Goal: Task Accomplishment & Management: Use online tool/utility

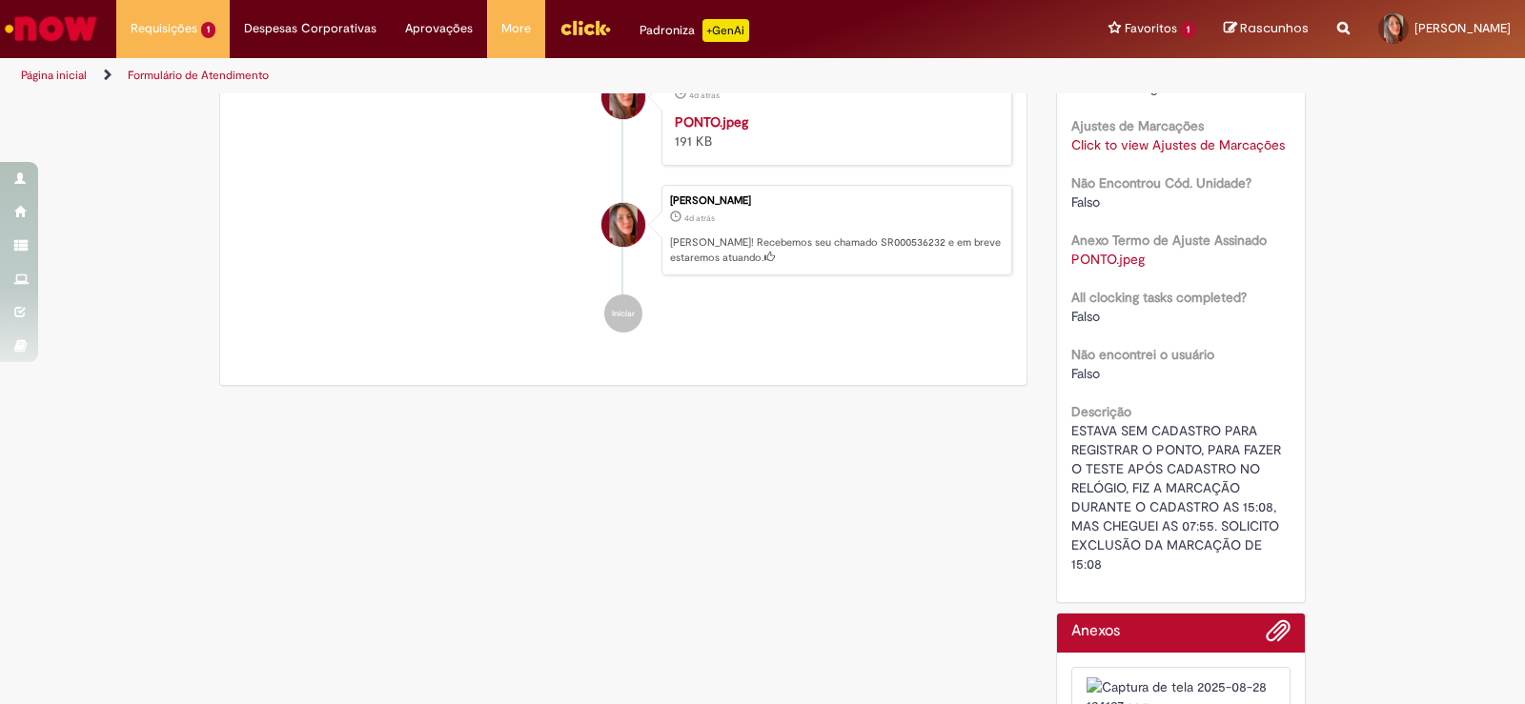
scroll to position [957, 0]
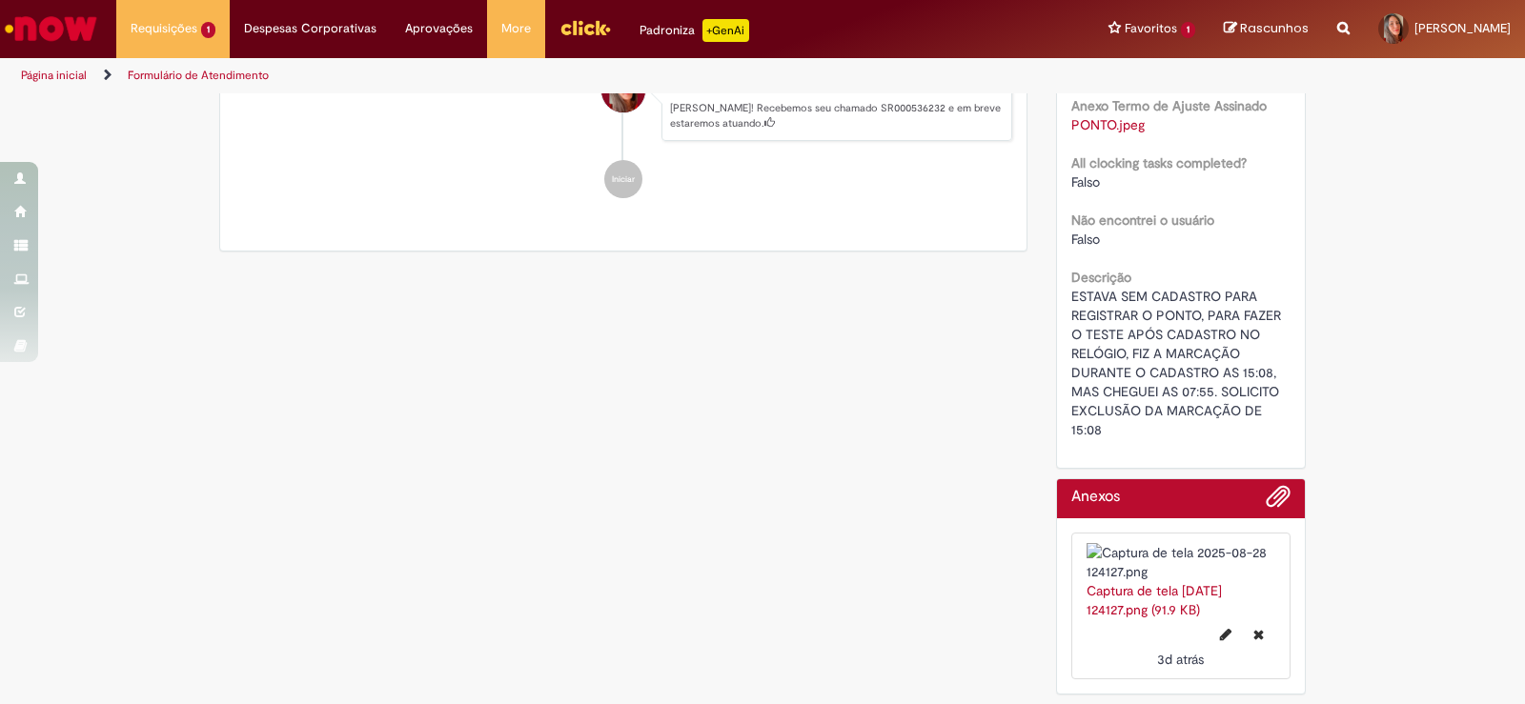
click at [1132, 543] on img at bounding box center [1181, 562] width 190 height 38
click at [1164, 582] on link "Captura de tela [DATE] 124127.png (91.9 KB)" at bounding box center [1153, 600] width 135 height 36
click at [1137, 543] on img at bounding box center [1181, 562] width 190 height 38
click at [1159, 582] on link "Captura de tela [DATE] 124127.png (91.9 KB)" at bounding box center [1153, 600] width 135 height 36
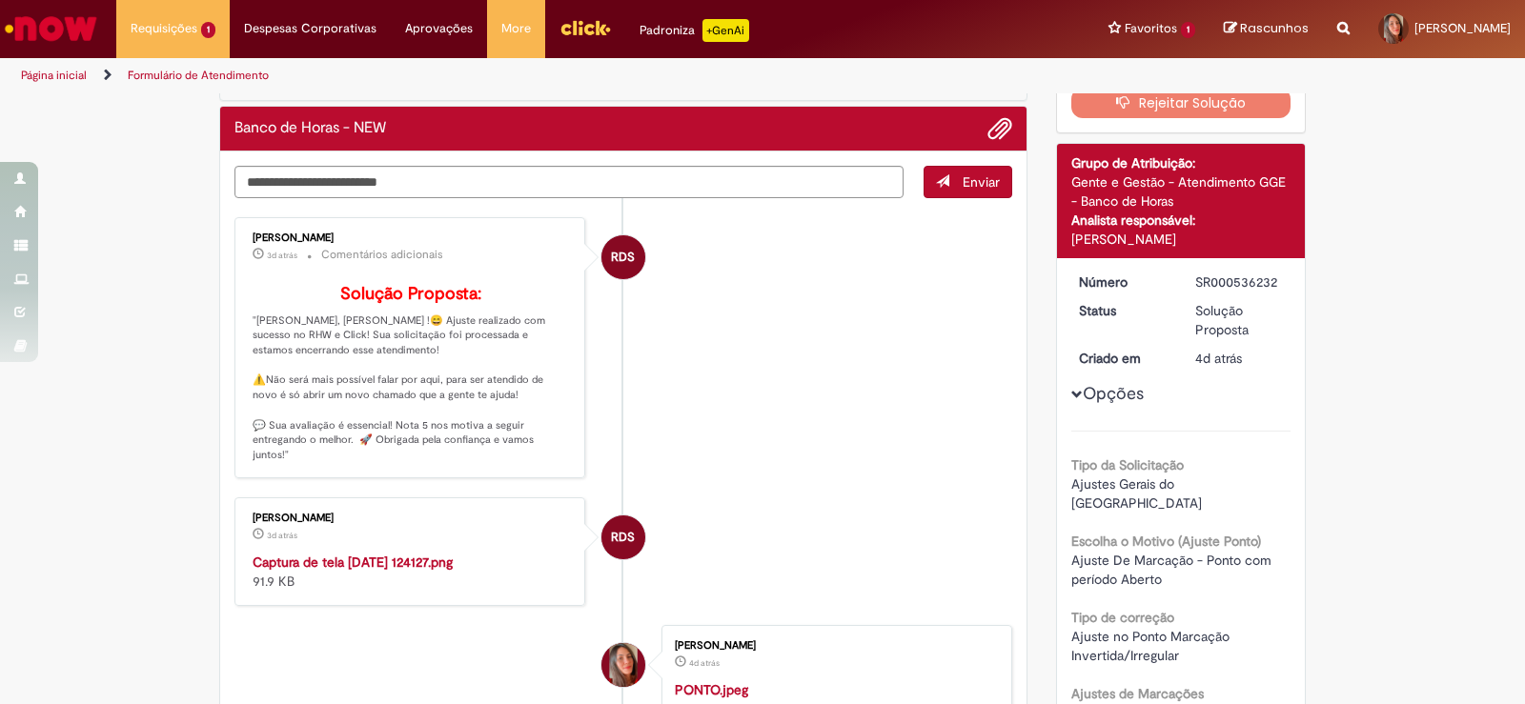
scroll to position [0, 0]
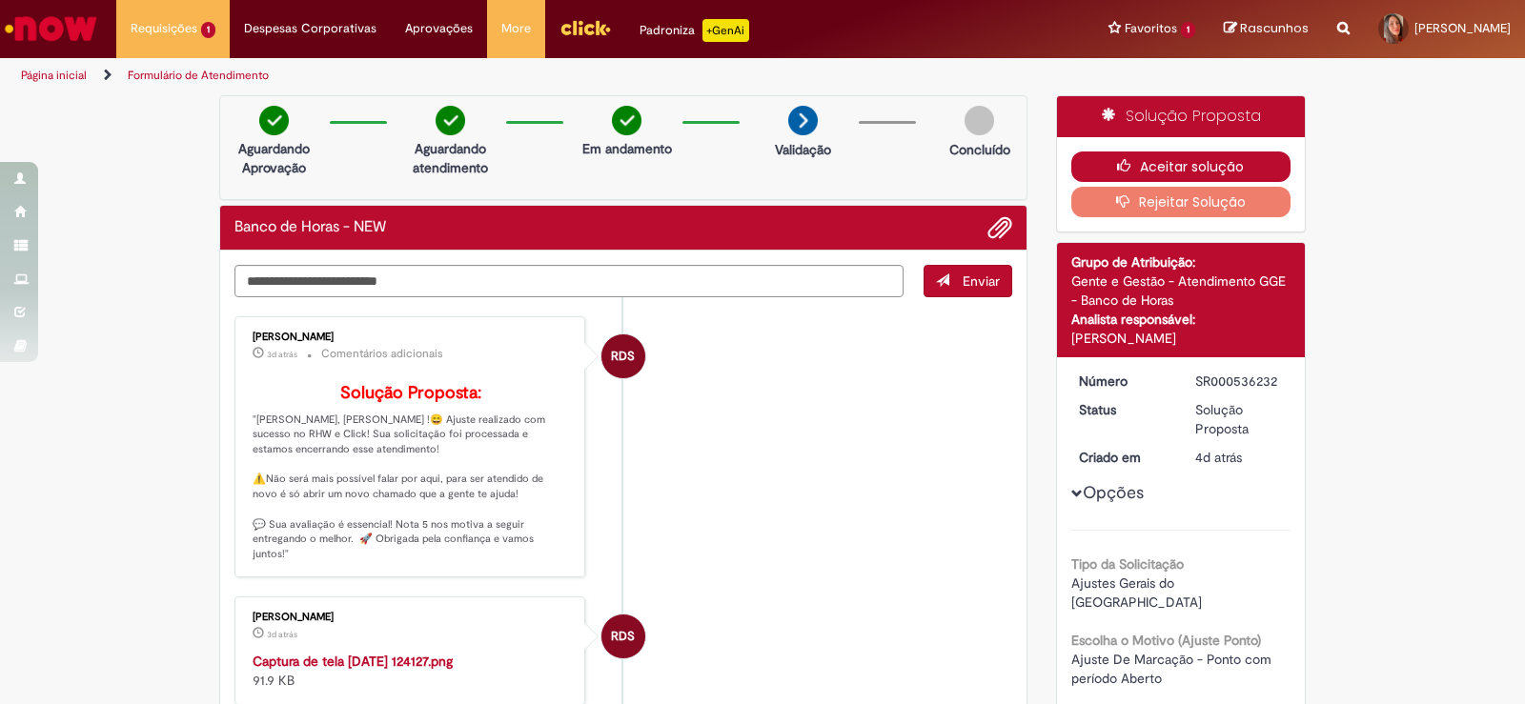
click at [1185, 169] on button "Aceitar solução" at bounding box center [1181, 167] width 220 height 30
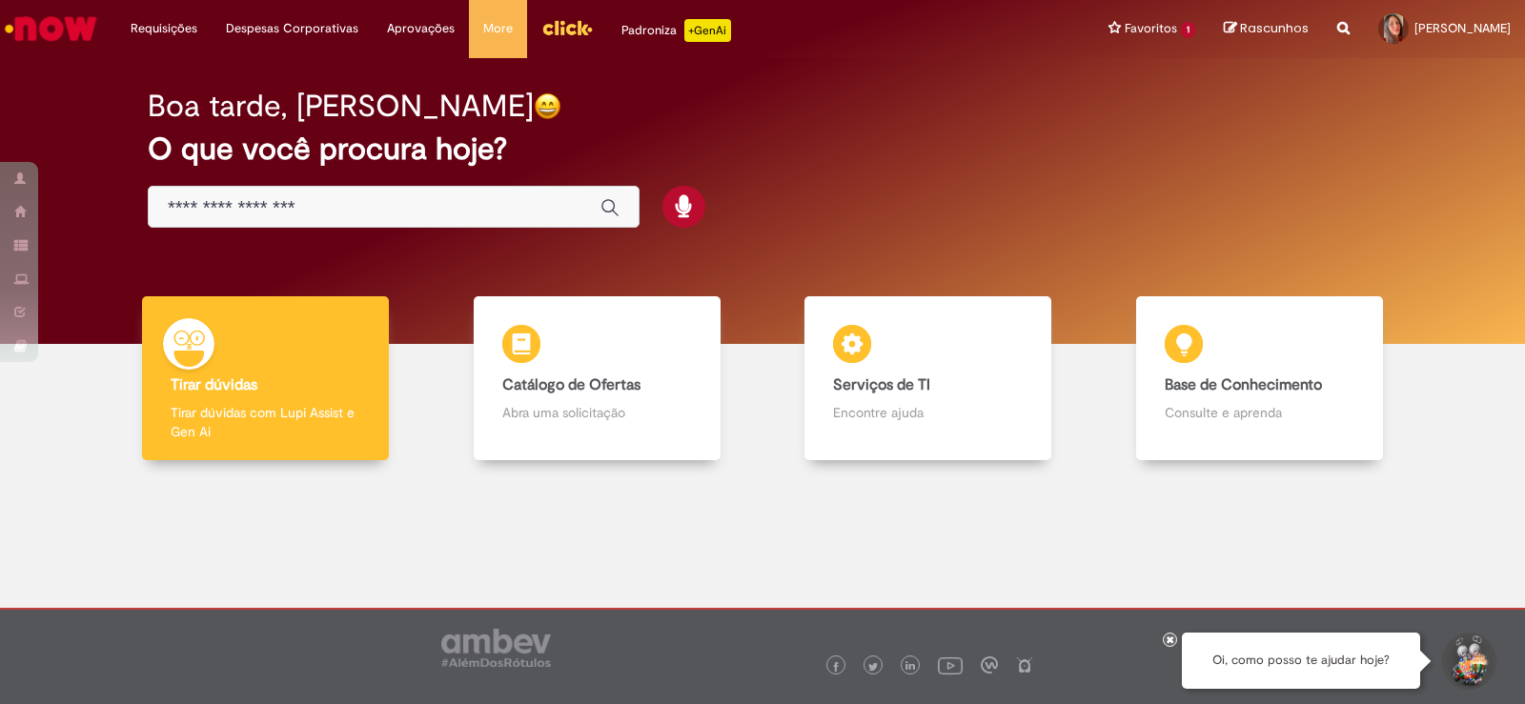
click at [277, 206] on input "Basta digitar aqui" at bounding box center [375, 208] width 414 height 22
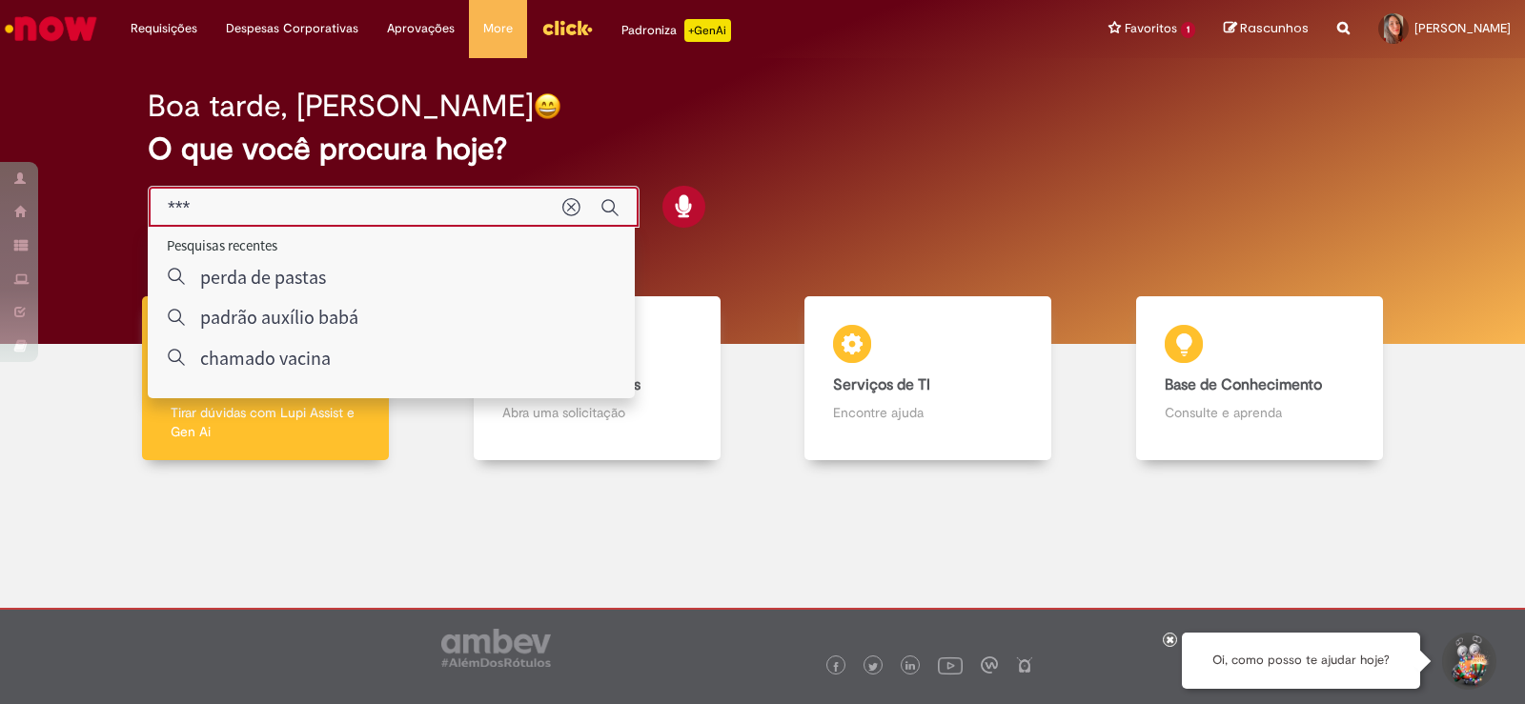
type input "***"
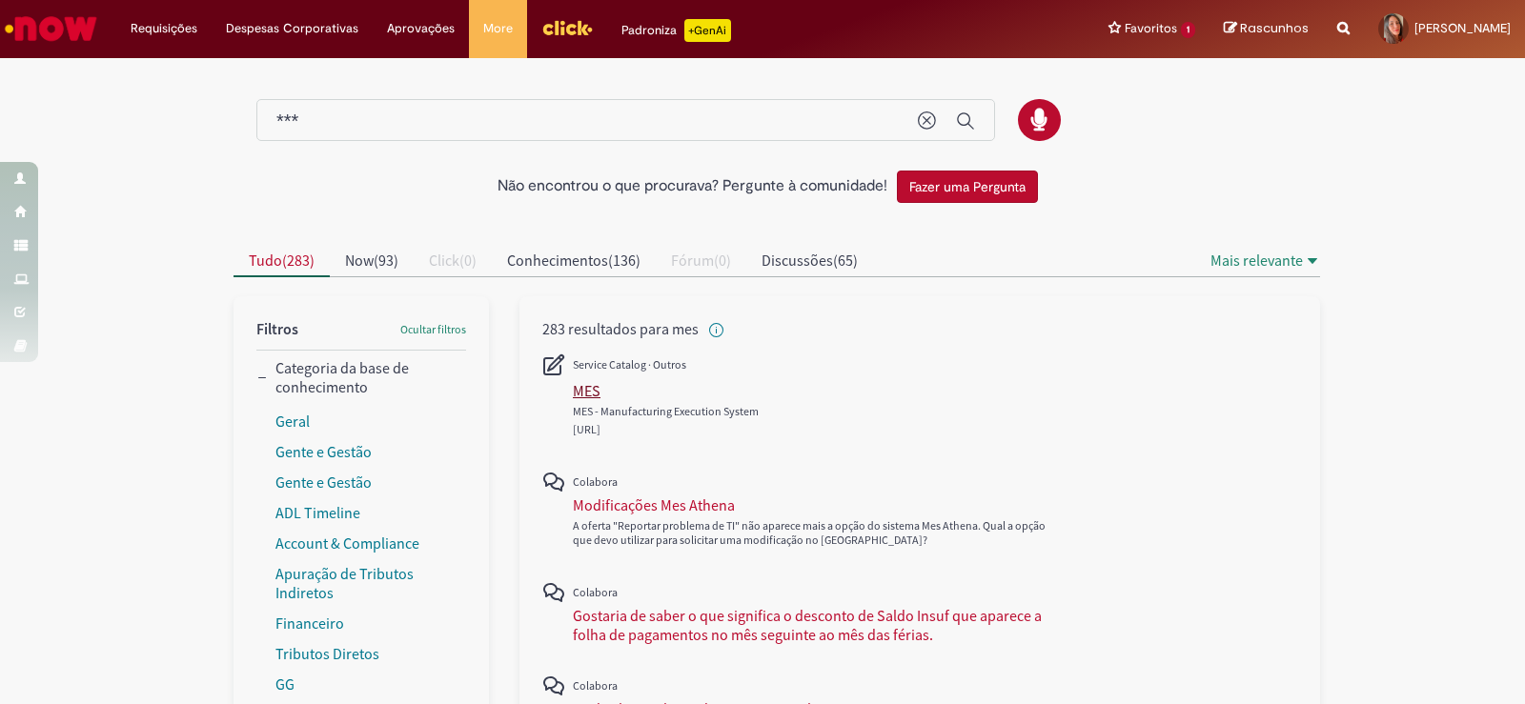
click at [578, 392] on div "MES" at bounding box center [587, 390] width 28 height 19
click at [588, 395] on div "MES" at bounding box center [587, 390] width 28 height 19
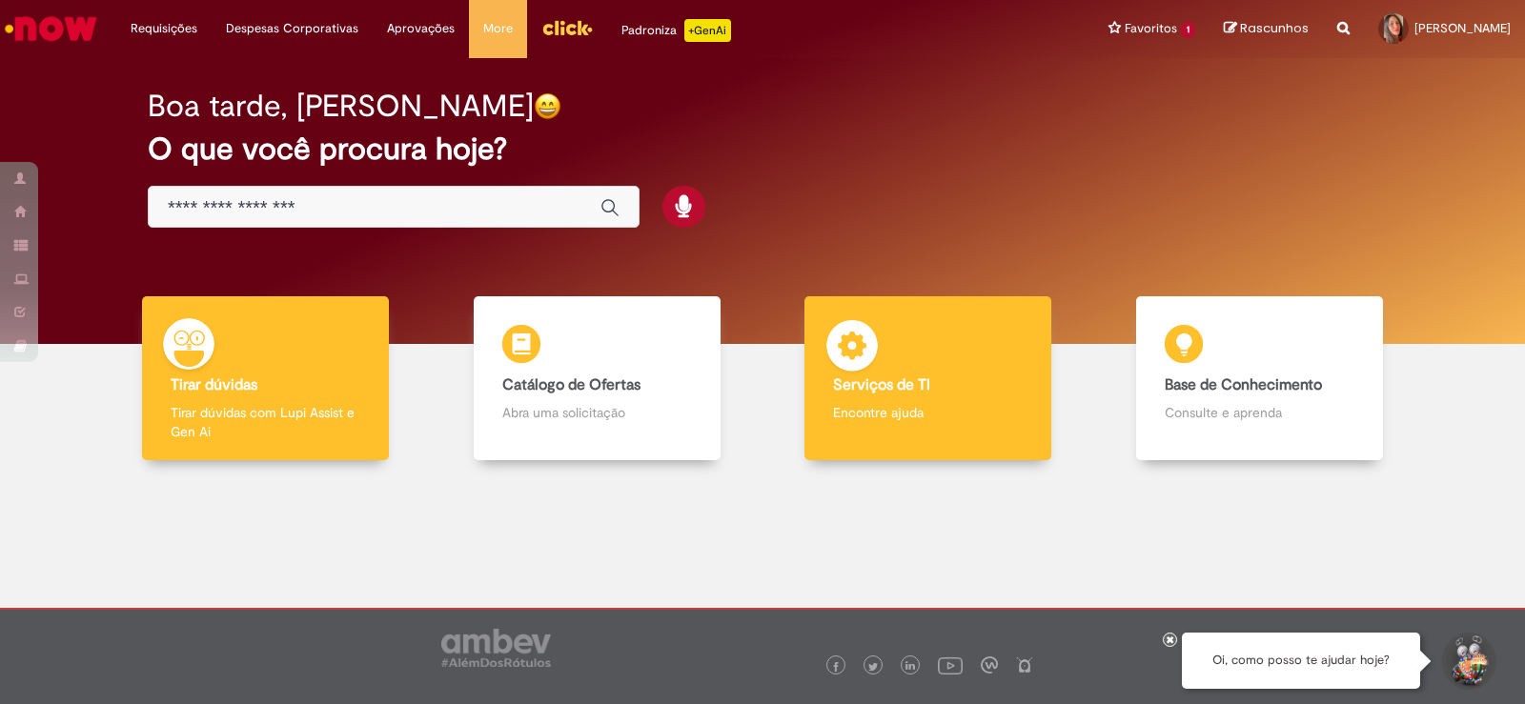
click at [882, 385] on b "Serviços de TI" at bounding box center [881, 384] width 97 height 19
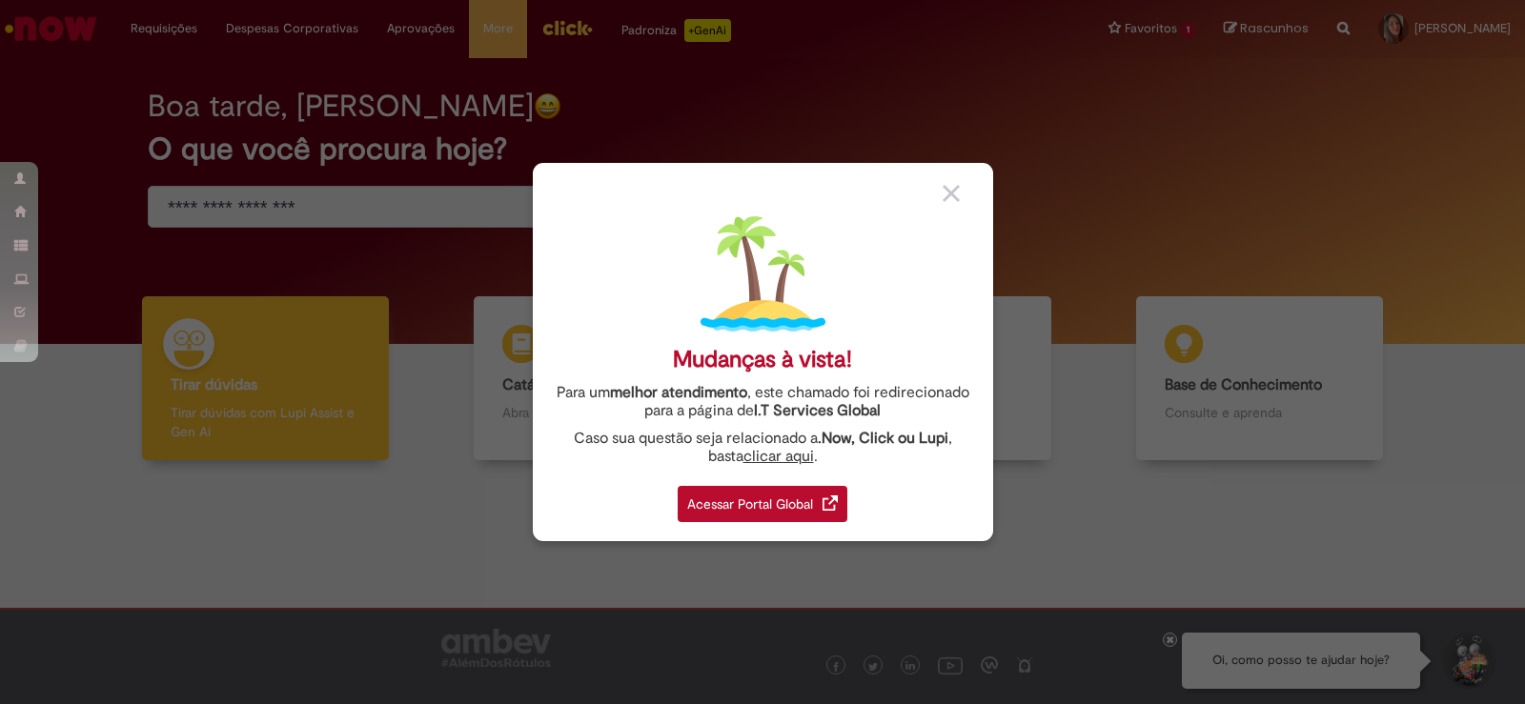
click at [808, 494] on div "Acessar Portal Global" at bounding box center [763, 504] width 170 height 36
